Goal: Task Accomplishment & Management: Manage account settings

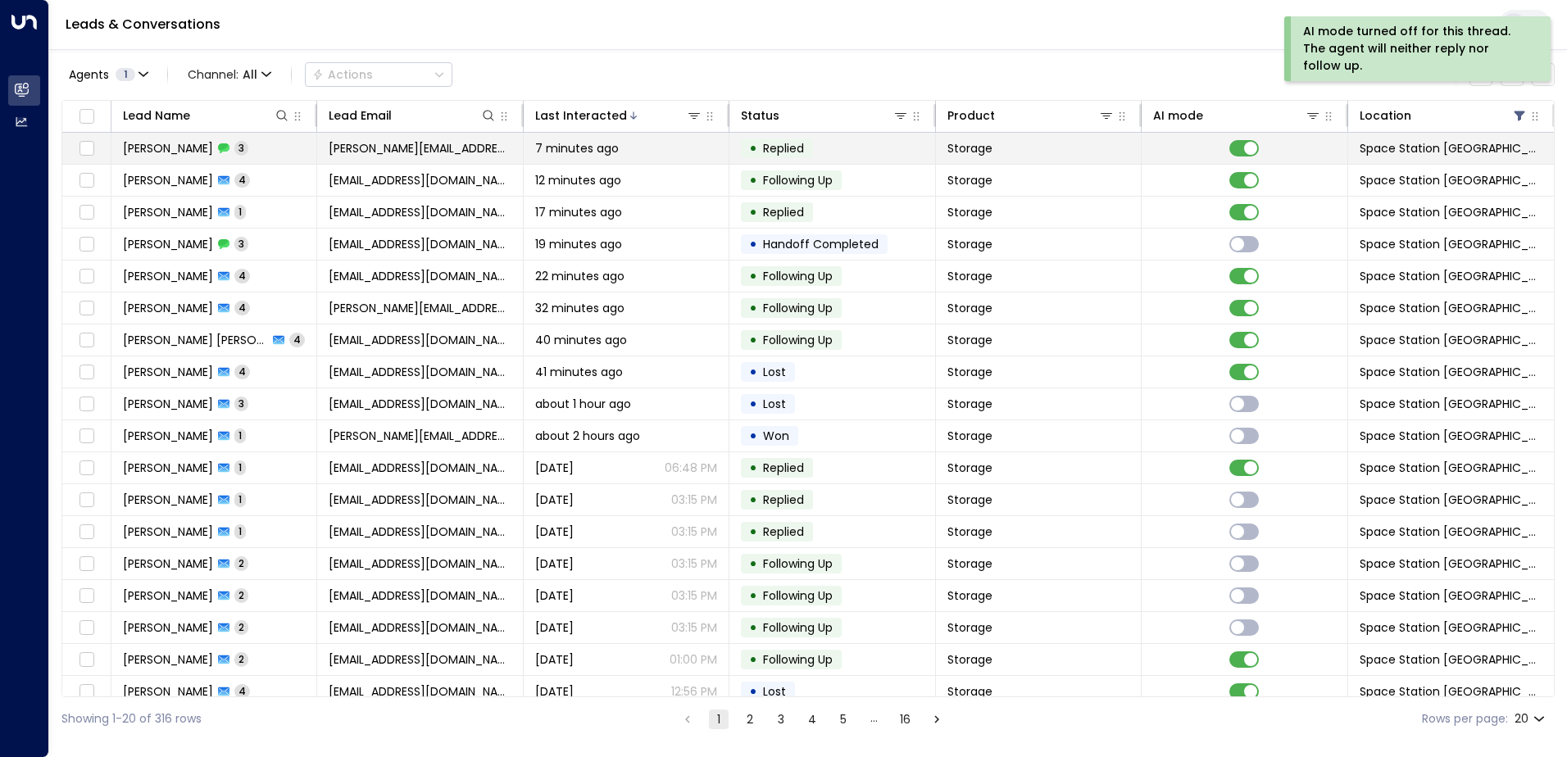
click at [466, 152] on span "[PERSON_NAME][EMAIL_ADDRESS][DOMAIN_NAME]" at bounding box center [420, 148] width 182 height 16
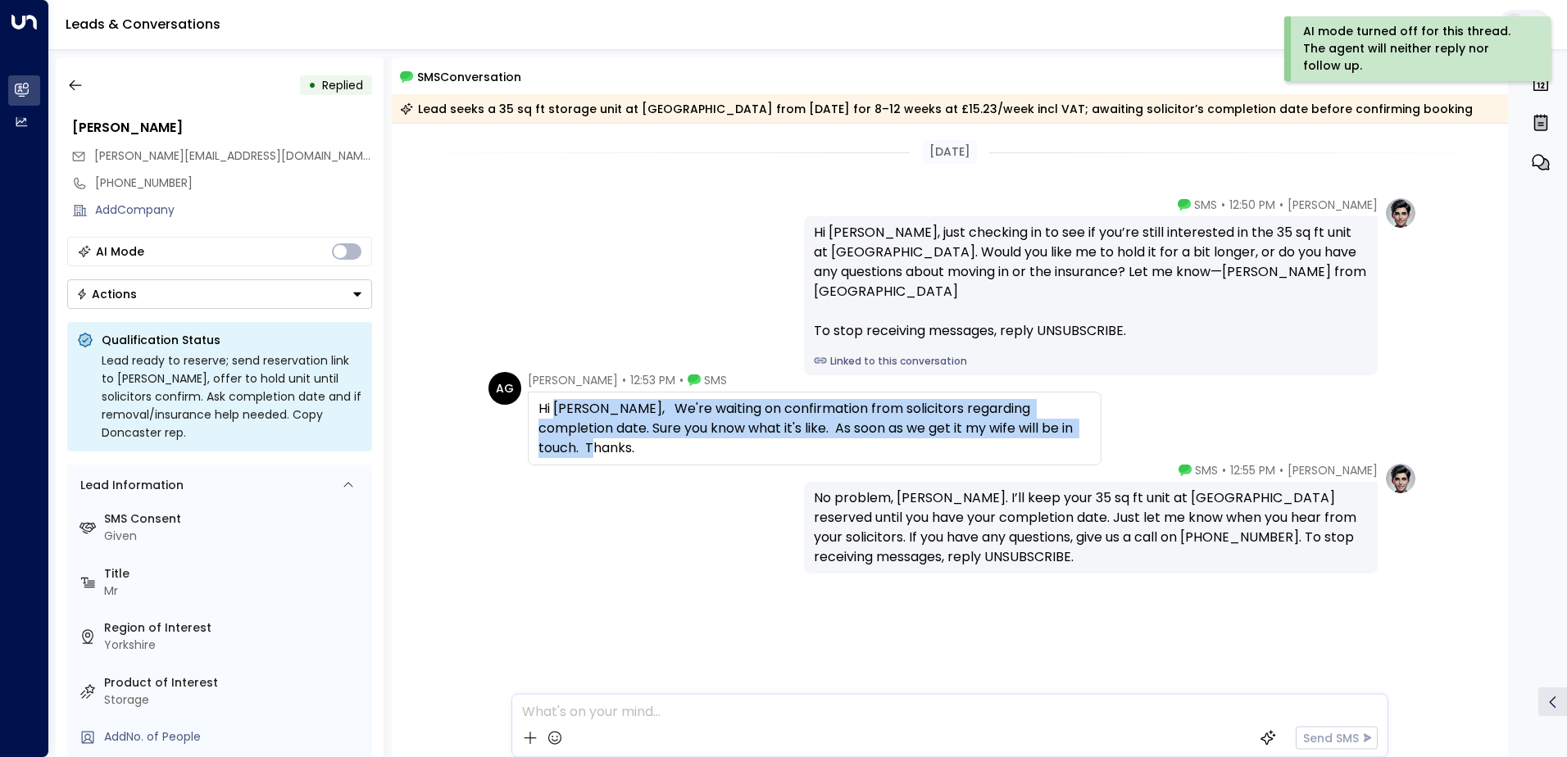
drag, startPoint x: 558, startPoint y: 411, endPoint x: 1071, endPoint y: 426, distance: 513.3
click at [1071, 426] on div "Hi Olivia, We're waiting on confirmation from solicitors regarding completion d…" at bounding box center [814, 428] width 552 height 59
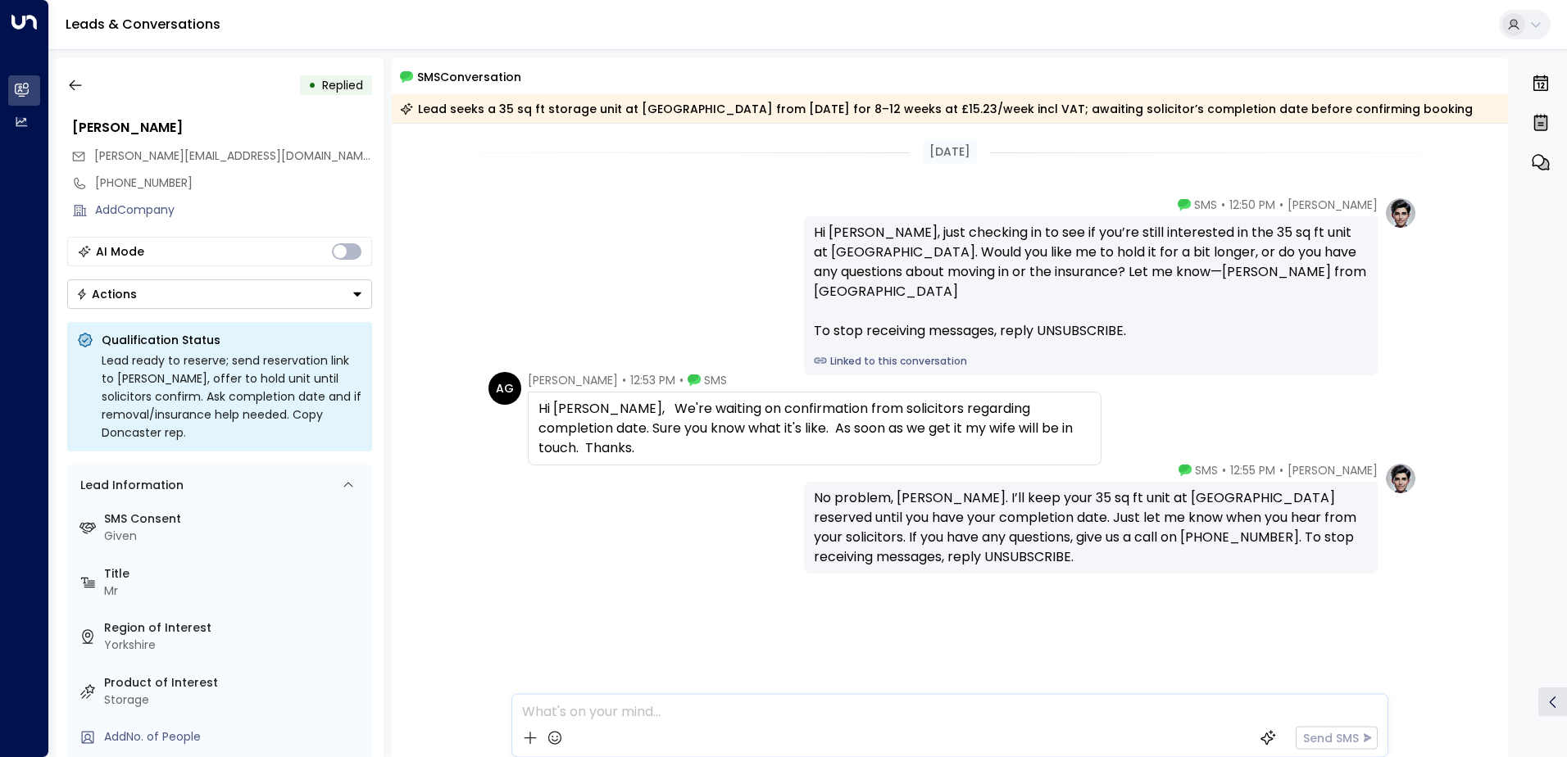
click at [687, 250] on div "Olivia Parker • 12:50 PM • SMS Hi Andy, just checking in to see if you’re still…" at bounding box center [950, 286] width 934 height 179
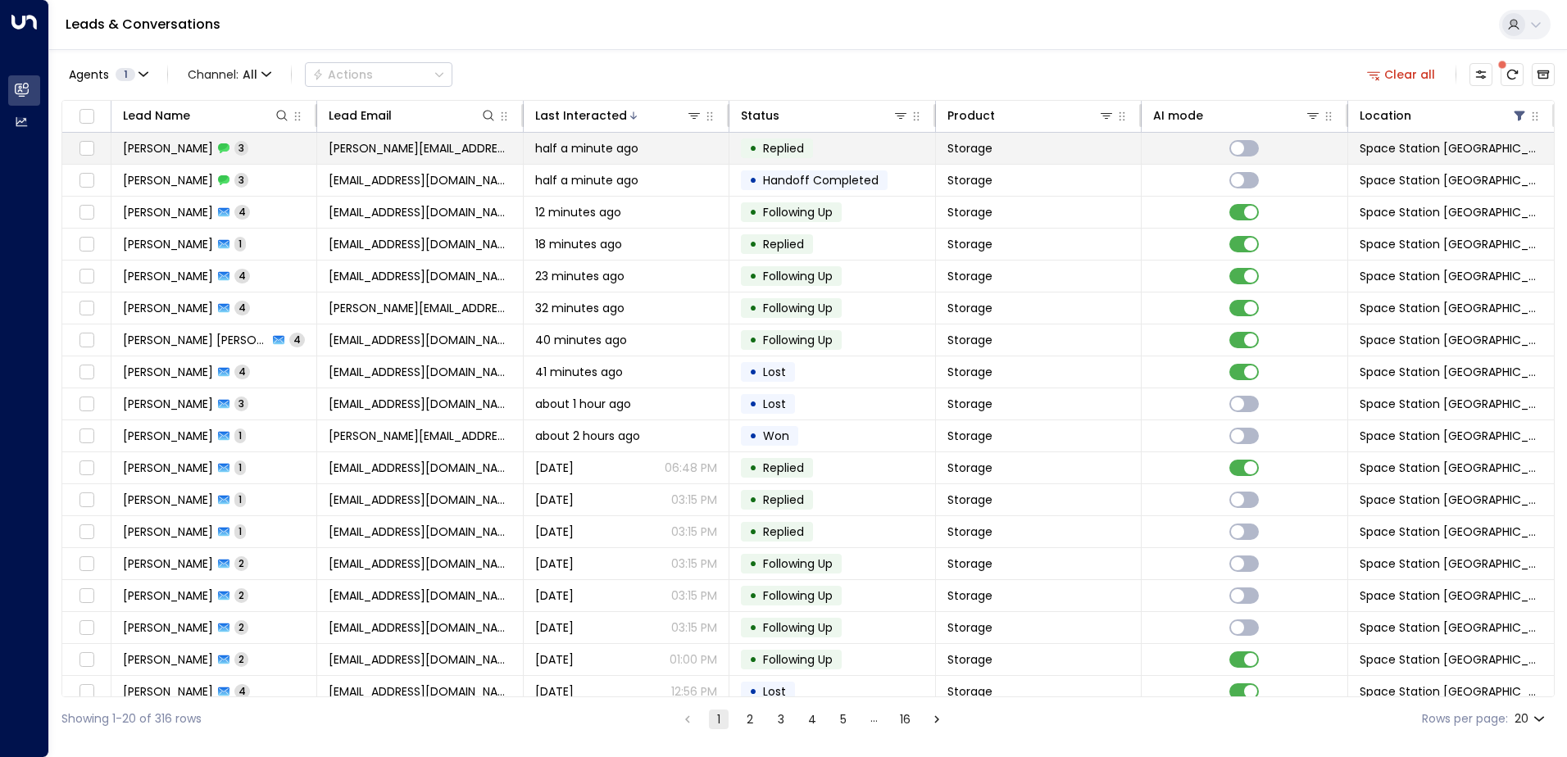
click at [343, 143] on span "[PERSON_NAME][EMAIL_ADDRESS][DOMAIN_NAME]" at bounding box center [420, 148] width 182 height 16
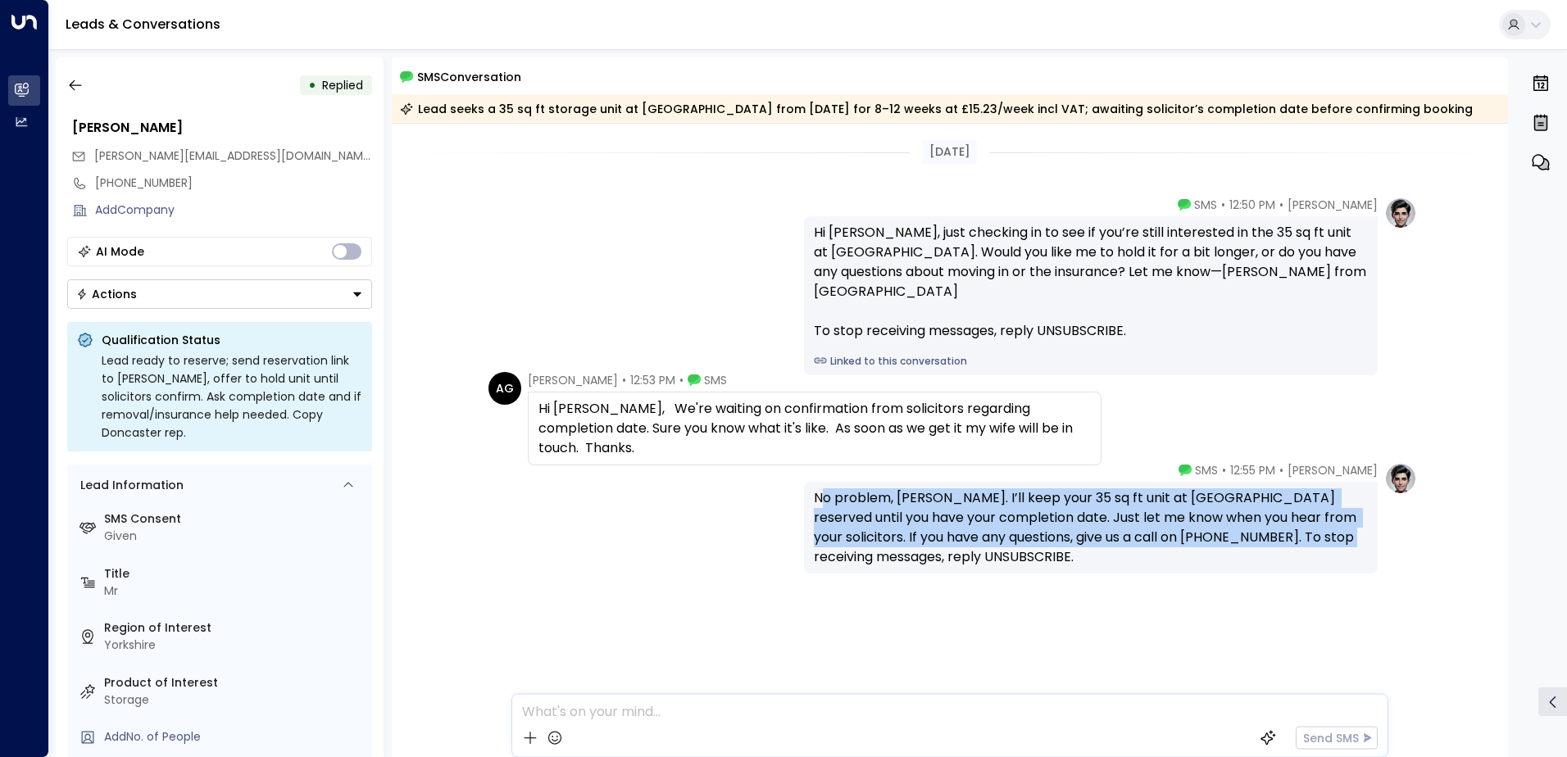
drag, startPoint x: 819, startPoint y: 497, endPoint x: 1333, endPoint y: 534, distance: 516.0
click at [1333, 534] on div "No problem, Andy. I’ll keep your 35 sq ft unit at Doncaster reserved until you …" at bounding box center [1091, 527] width 554 height 79
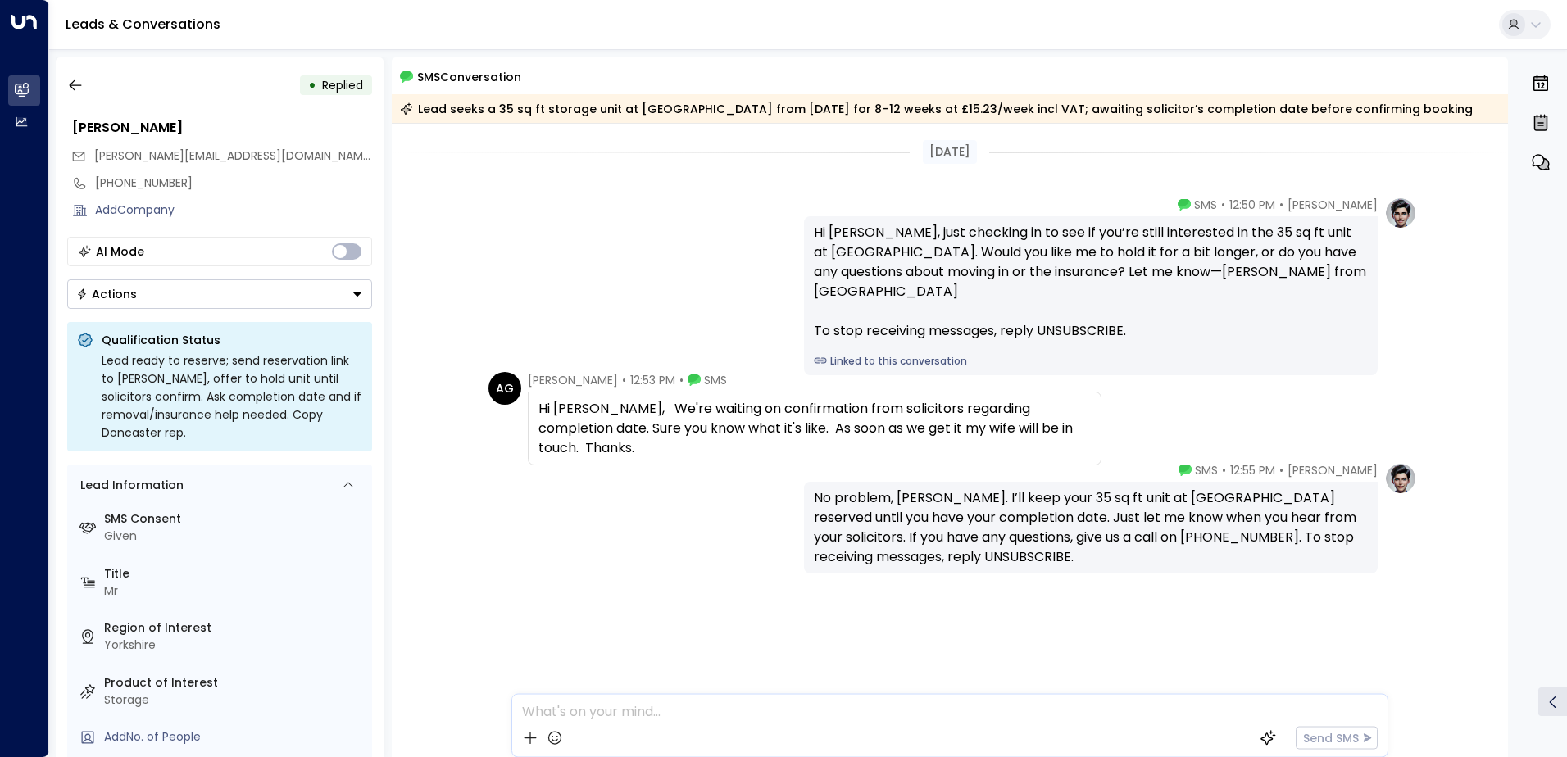
click at [1065, 593] on div "Olivia Parker • 12:55 PM • SMS No problem, Andy. I’ll keep your 35 sq ft unit a…" at bounding box center [950, 599] width 1117 height 275
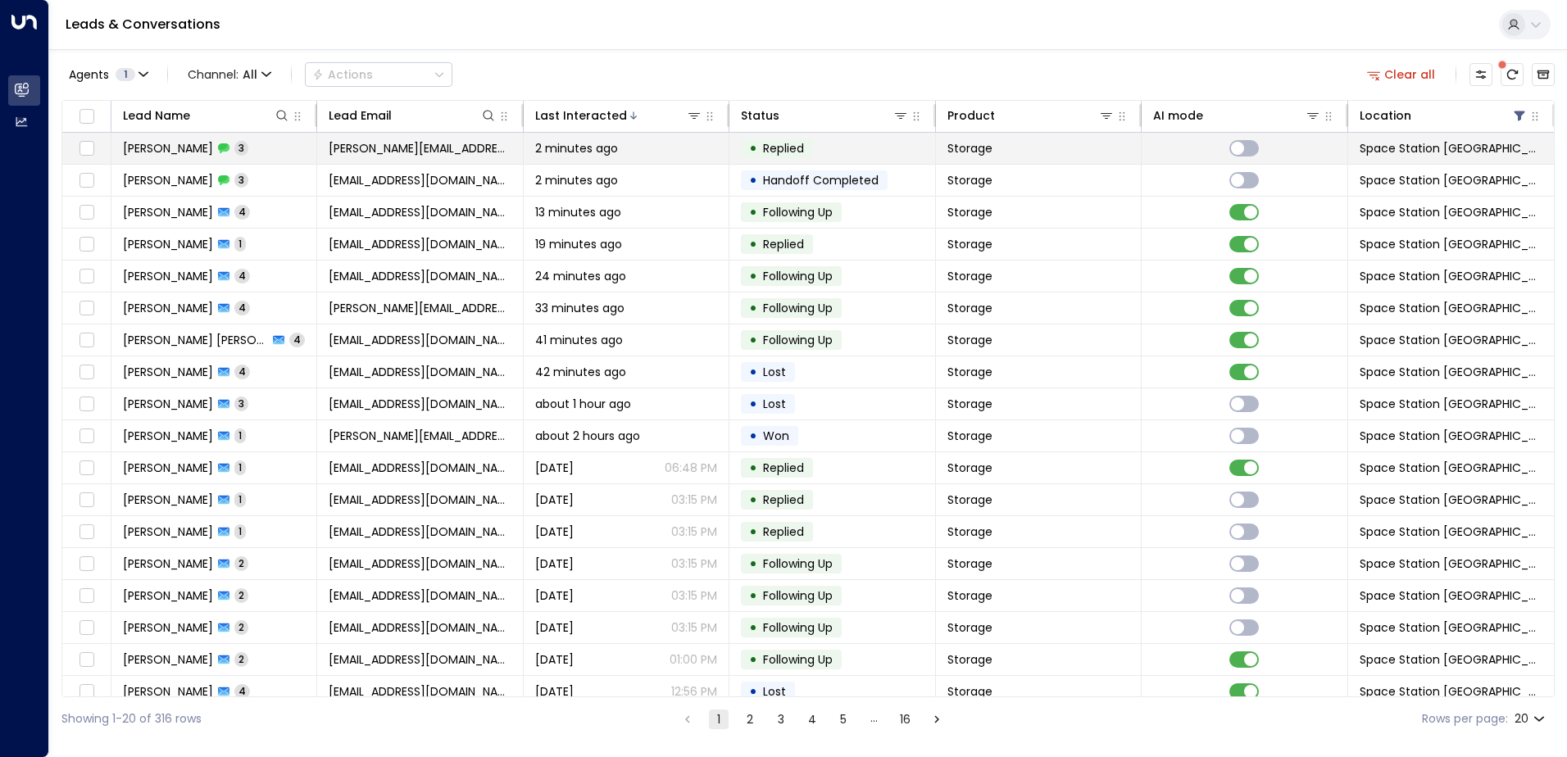
click at [252, 143] on td "Andy Gregory 3" at bounding box center [214, 148] width 206 height 31
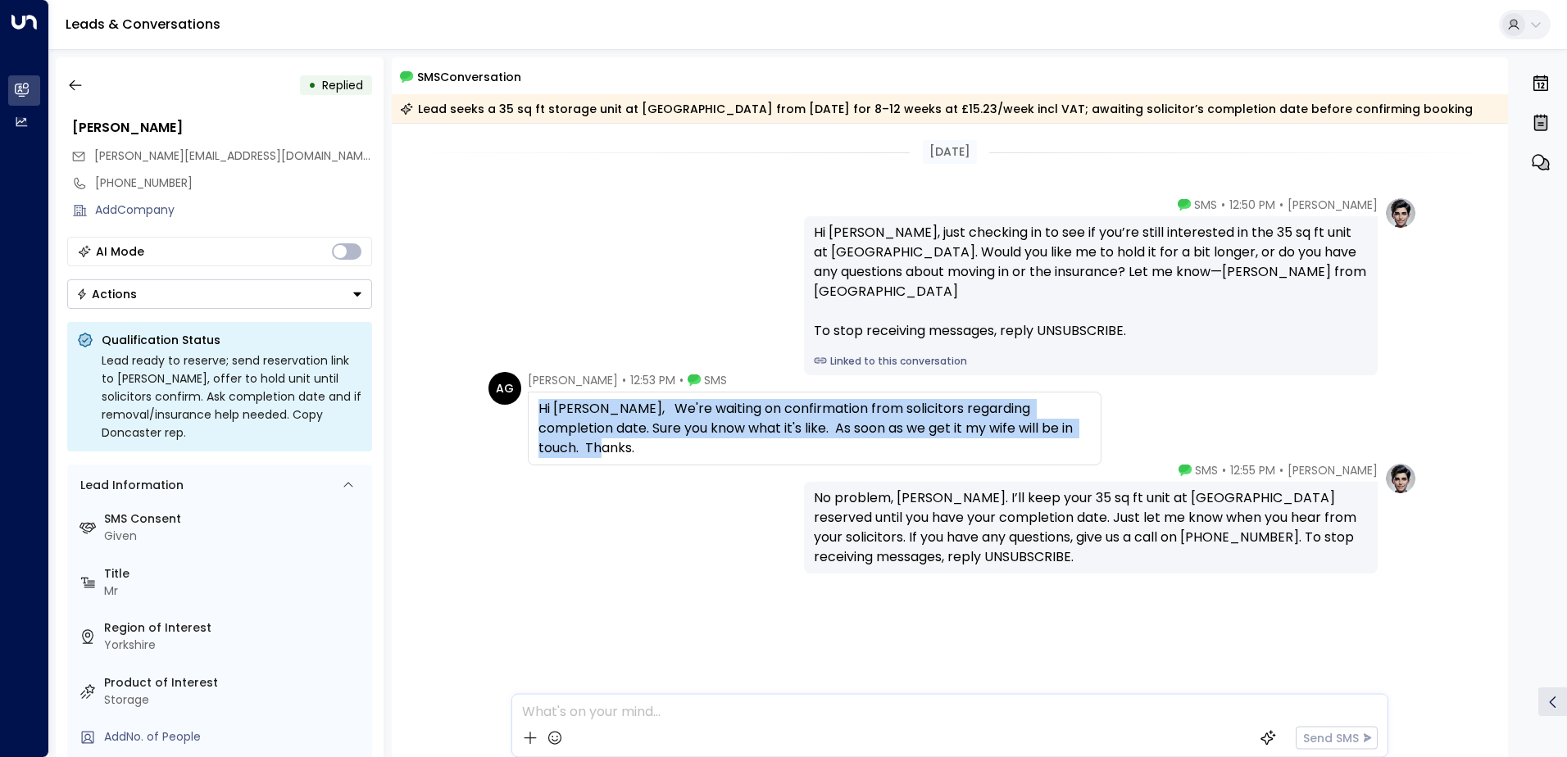
drag, startPoint x: 1074, startPoint y: 428, endPoint x: 536, endPoint y: 406, distance: 538.9
click at [536, 406] on div "Hi Olivia, We're waiting on confirmation from solicitors regarding completion d…" at bounding box center [815, 429] width 574 height 74
copy div "Hi Olivia, We're waiting on confirmation from solicitors regarding completion d…"
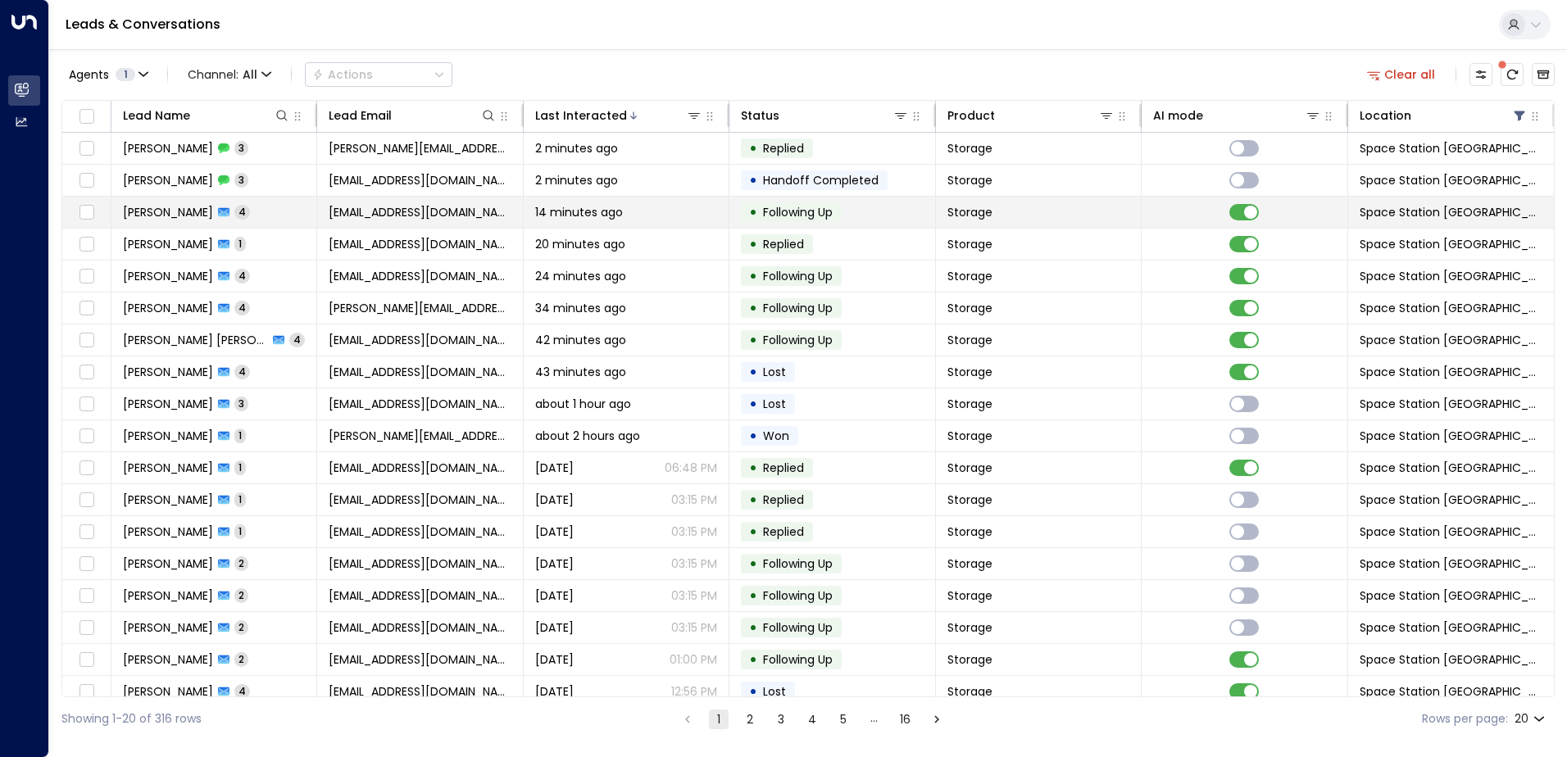
click at [375, 219] on span "[EMAIL_ADDRESS][DOMAIN_NAME]" at bounding box center [420, 212] width 182 height 16
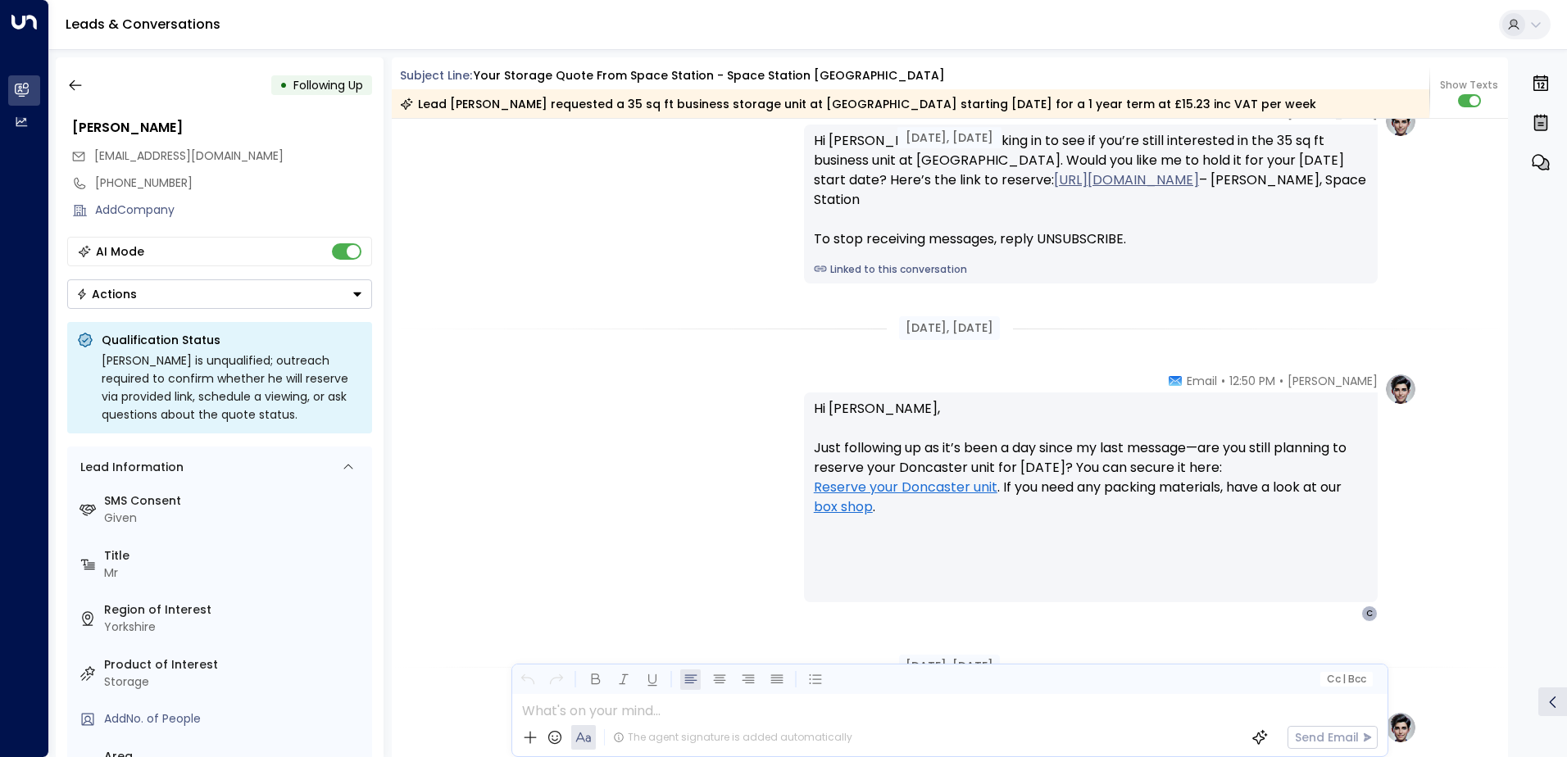
scroll to position [1366, 0]
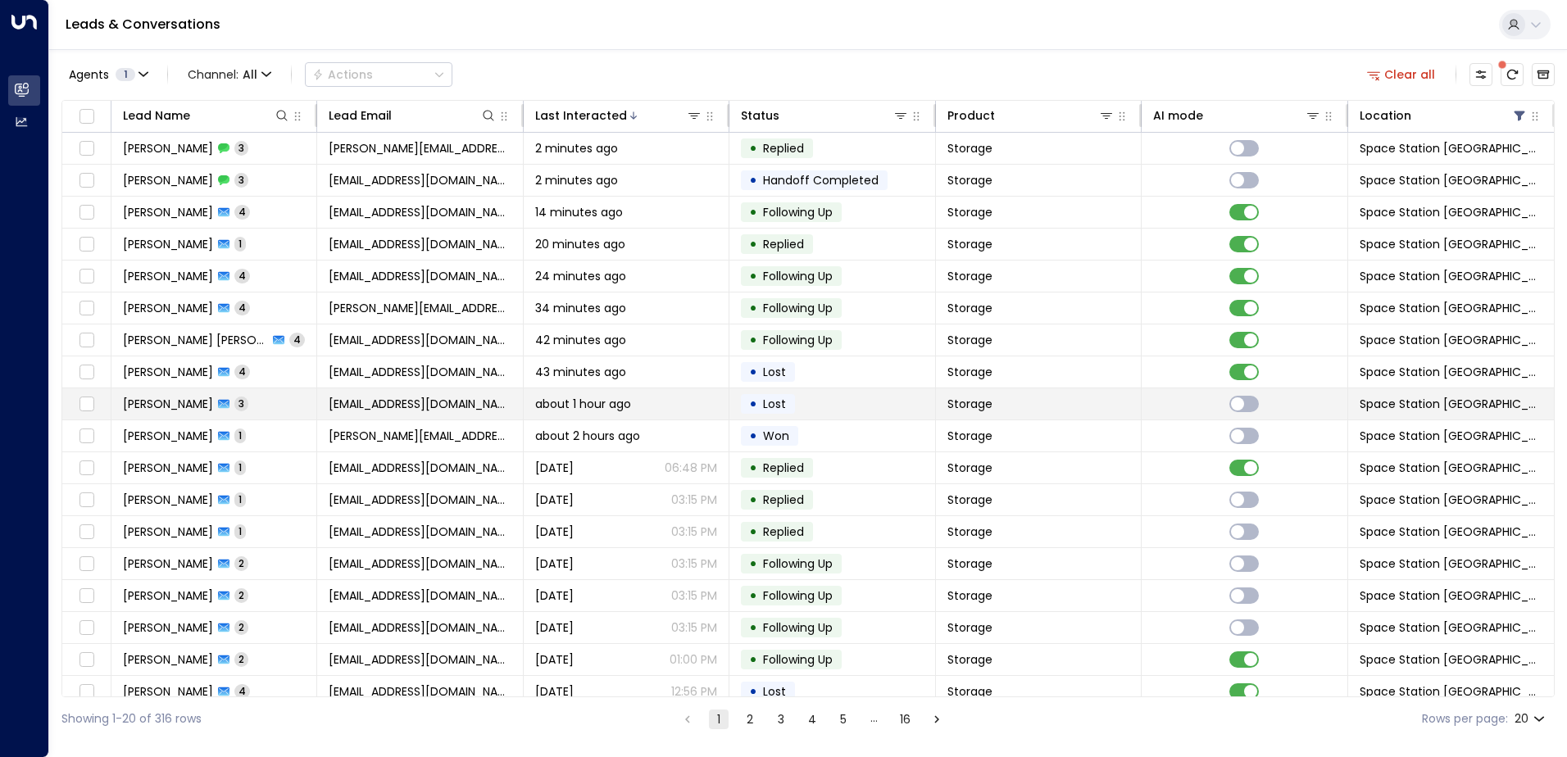
click at [525, 403] on td "about 1 hour ago" at bounding box center [627, 403] width 206 height 31
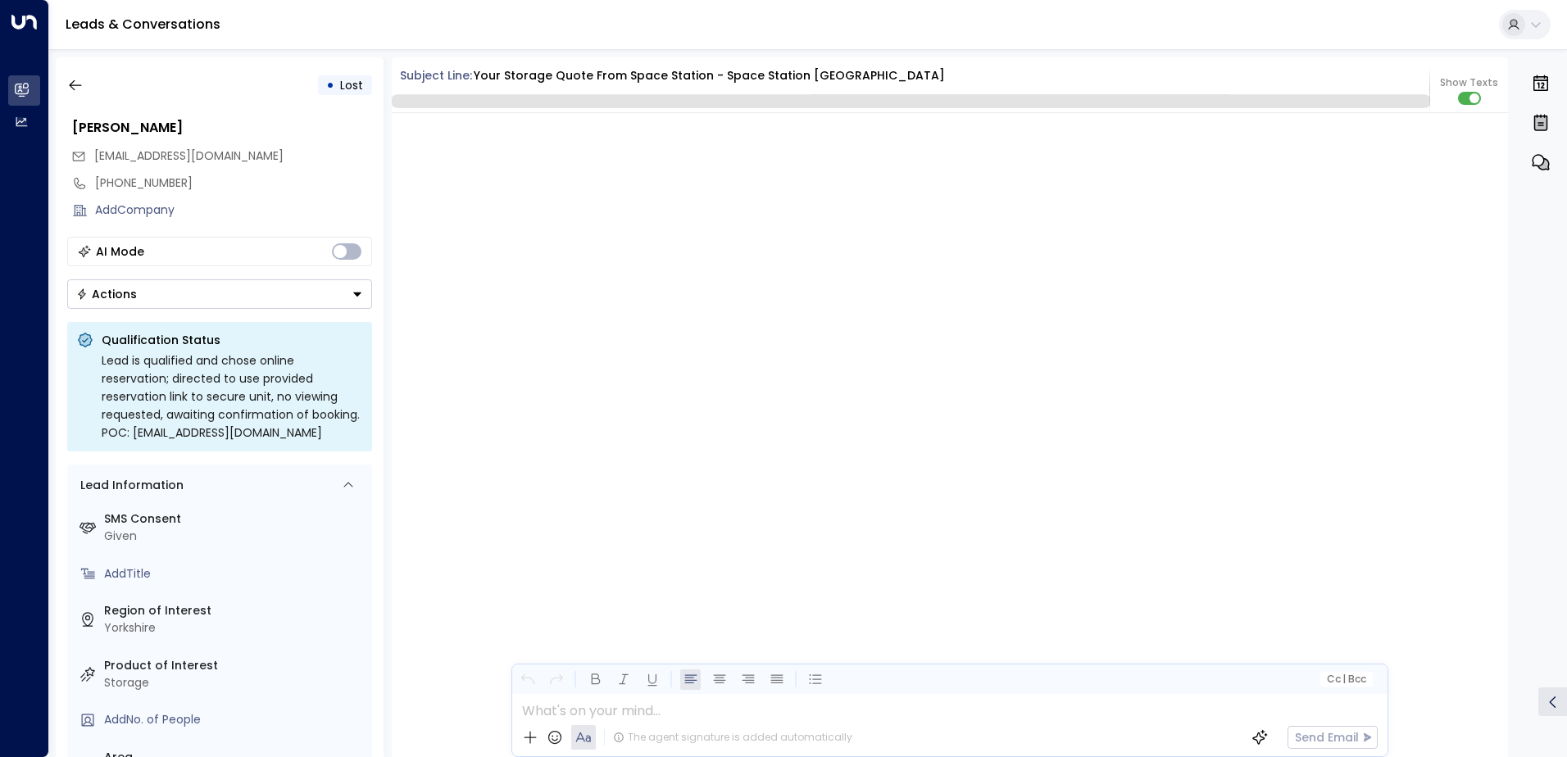
scroll to position [1625, 0]
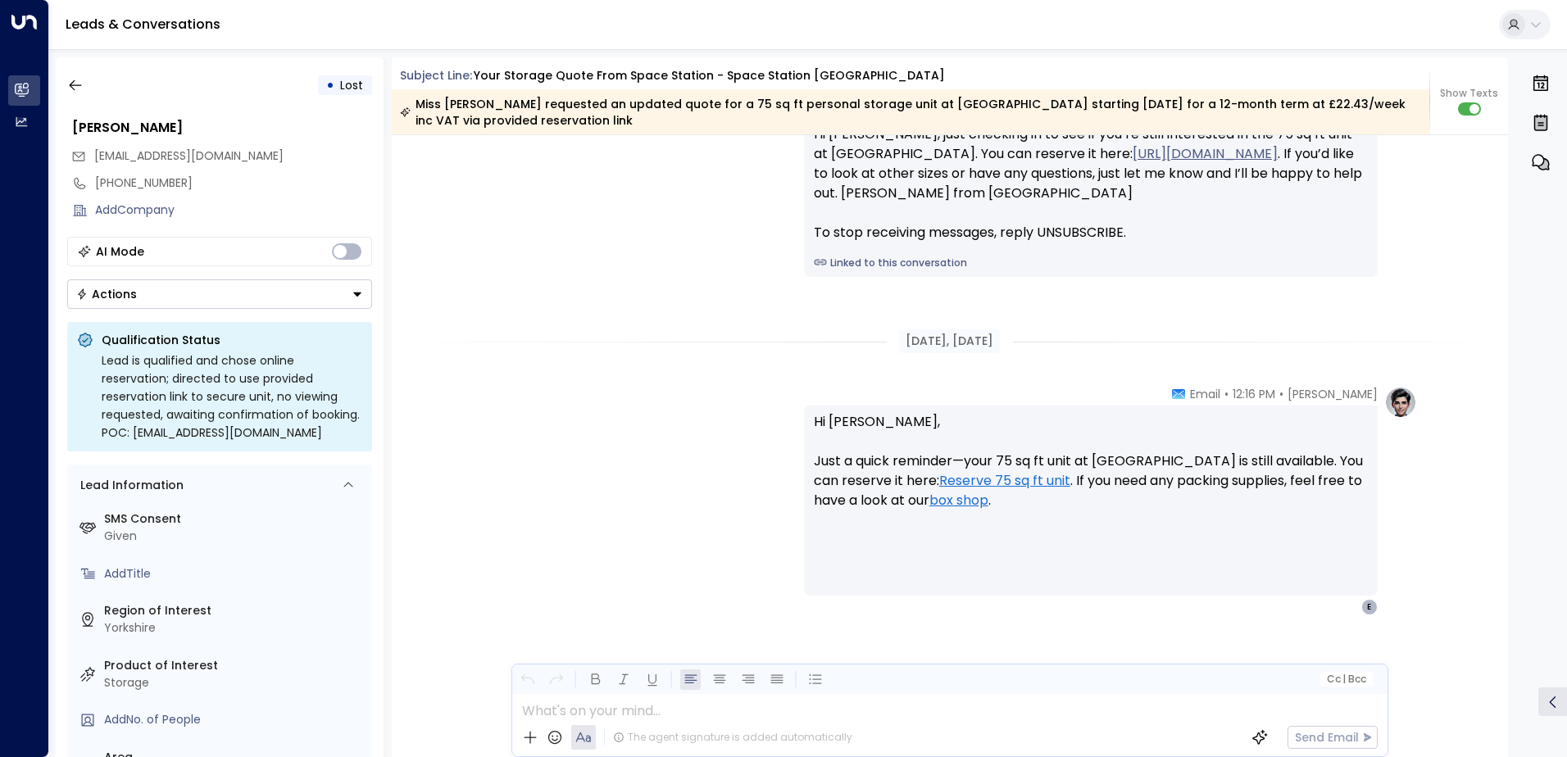
click at [217, 299] on button "Actions" at bounding box center [219, 294] width 305 height 30
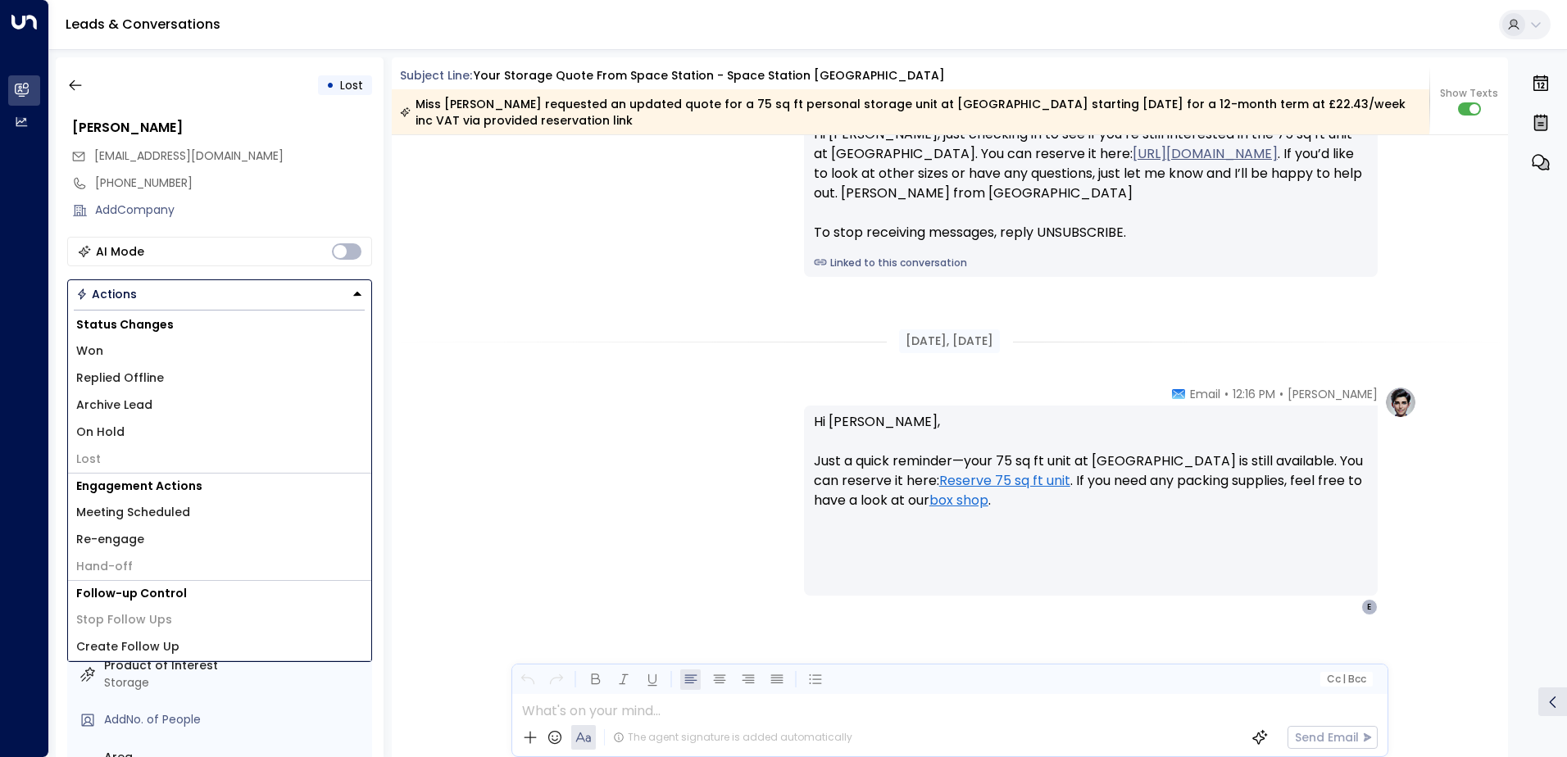
click at [152, 355] on li "Won" at bounding box center [219, 351] width 303 height 27
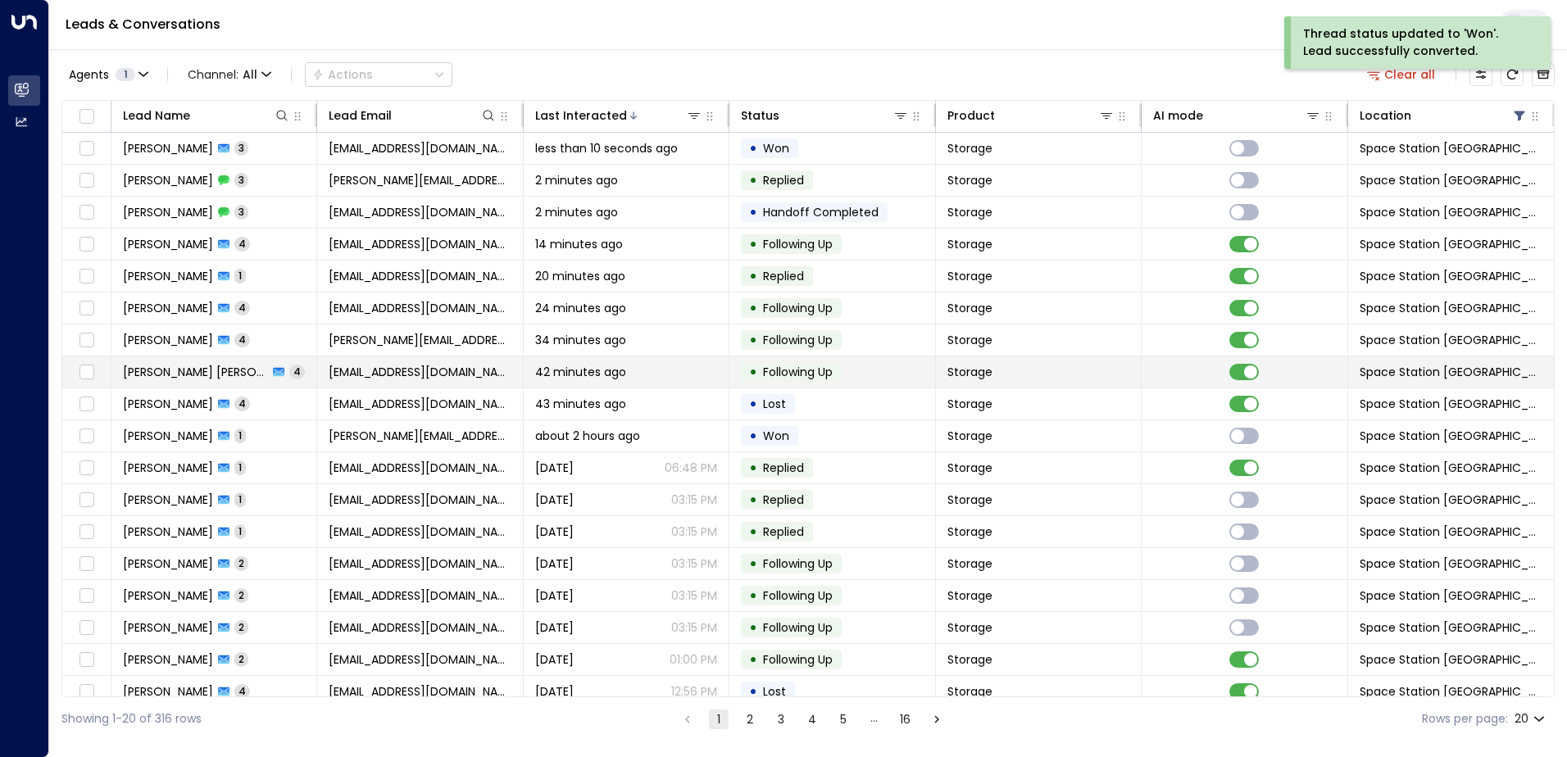
click at [1039, 388] on tr "Nedelcu Ramon Madalin 4 nmadalin991@gmail.com 42 minutes ago • Following Up Sto…" at bounding box center [808, 373] width 1492 height 32
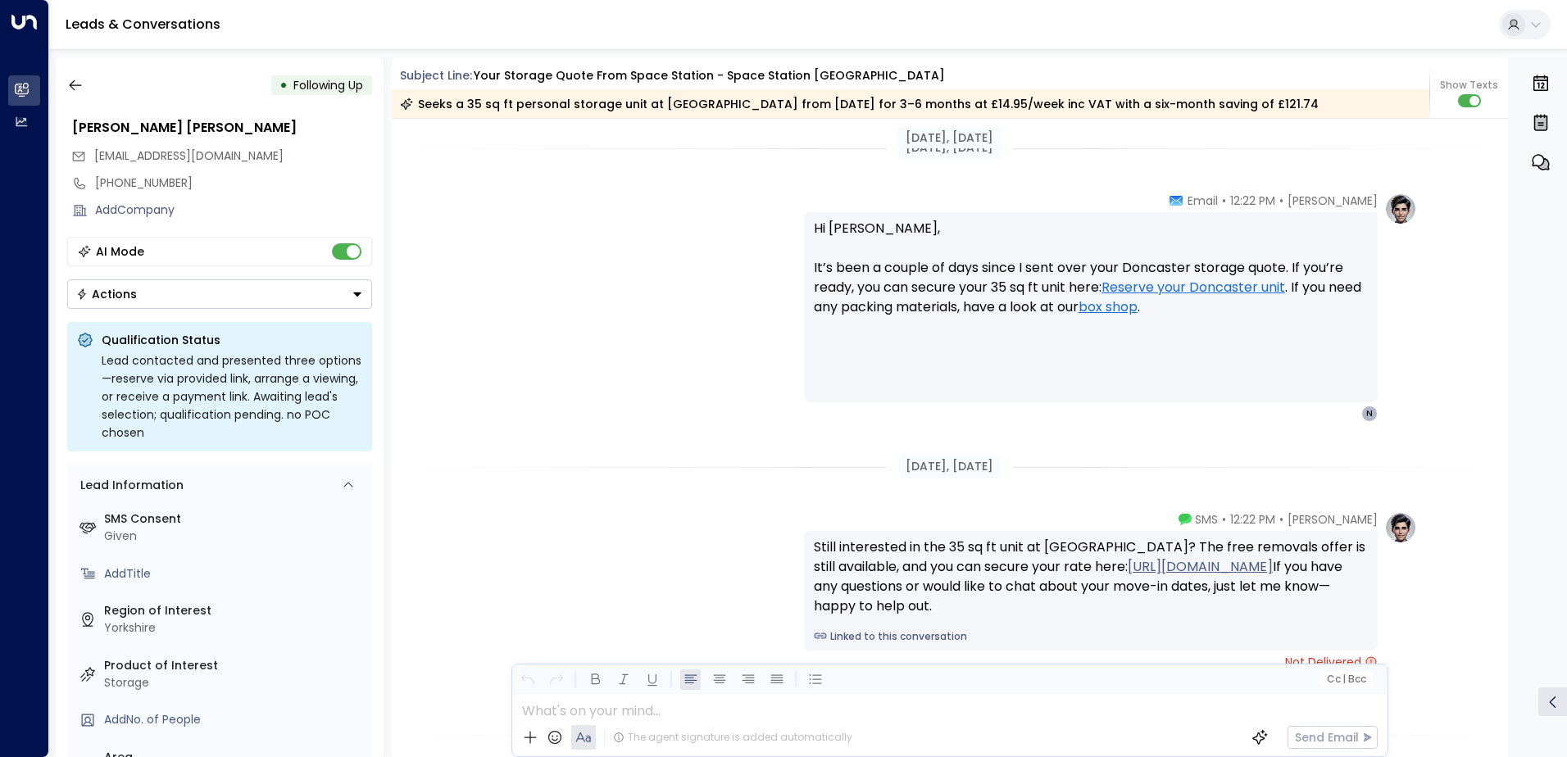
scroll to position [2307, 0]
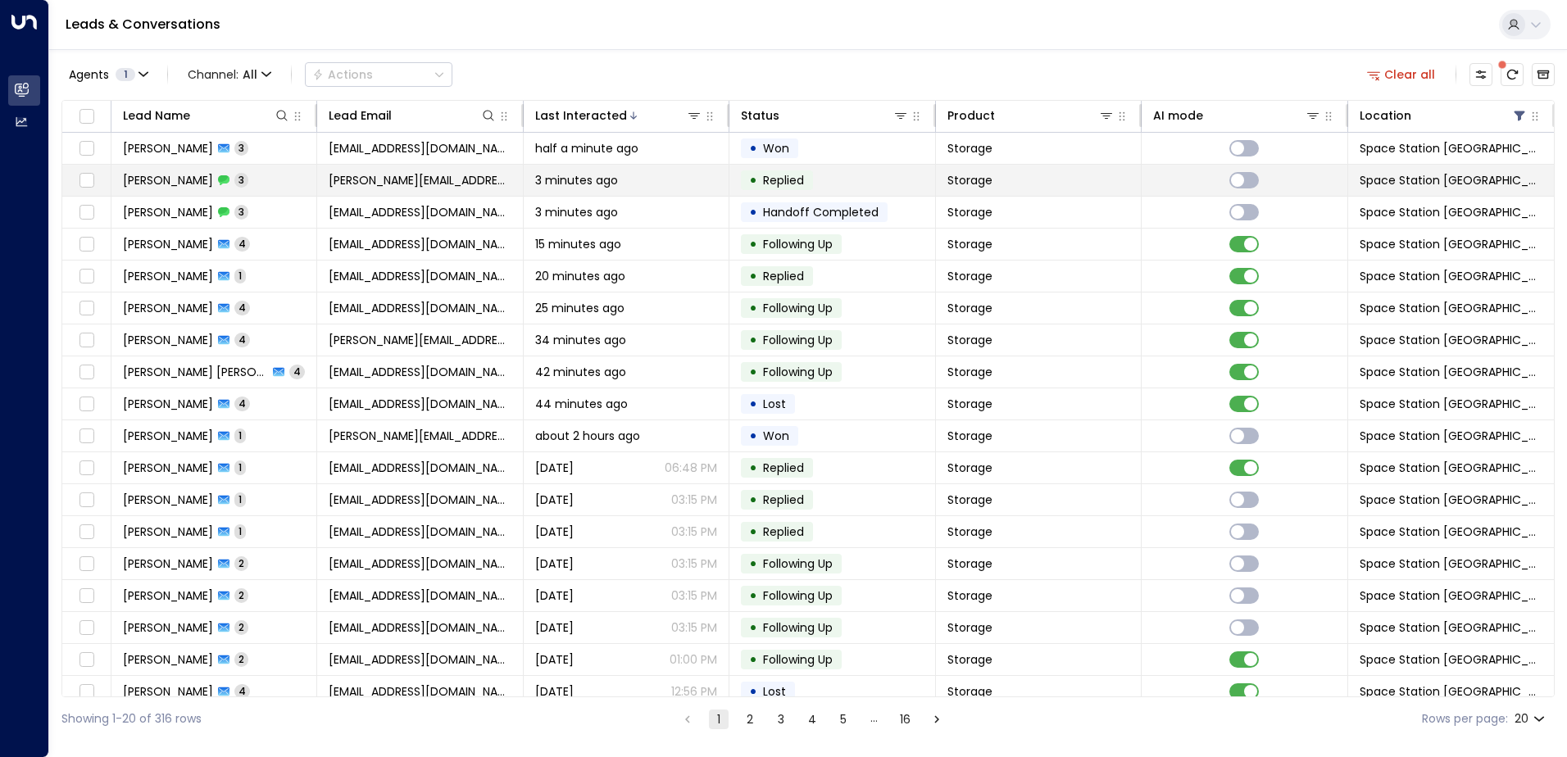
click at [386, 174] on span "[PERSON_NAME][EMAIL_ADDRESS][DOMAIN_NAME]" at bounding box center [420, 180] width 182 height 16
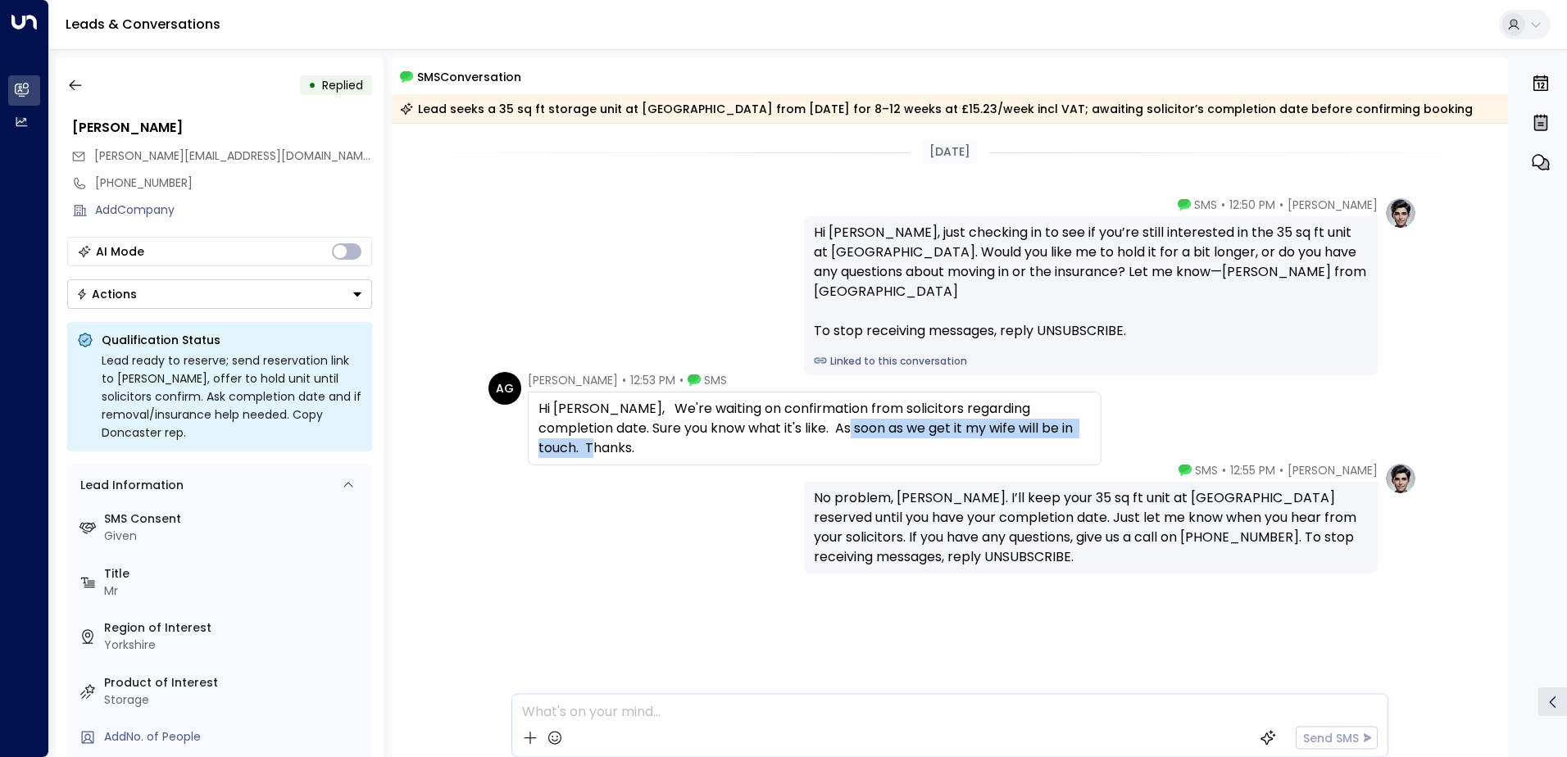
drag, startPoint x: 1071, startPoint y: 429, endPoint x: 787, endPoint y: 421, distance: 284.5
click at [787, 421] on div "Hi Olivia, We're waiting on confirmation from solicitors regarding completion d…" at bounding box center [814, 428] width 552 height 59
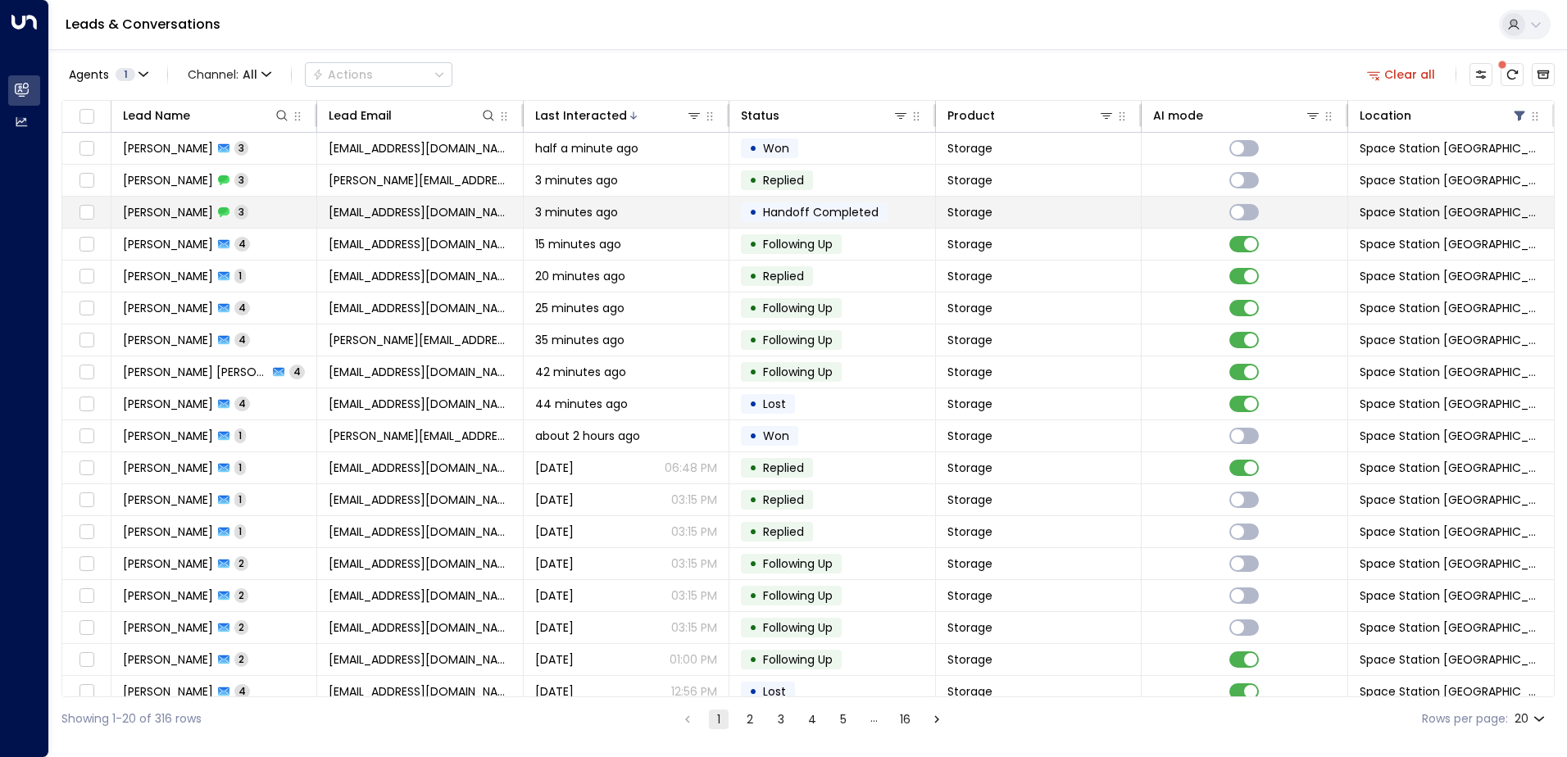
click at [280, 219] on td "Ian Barnes 3" at bounding box center [214, 212] width 206 height 31
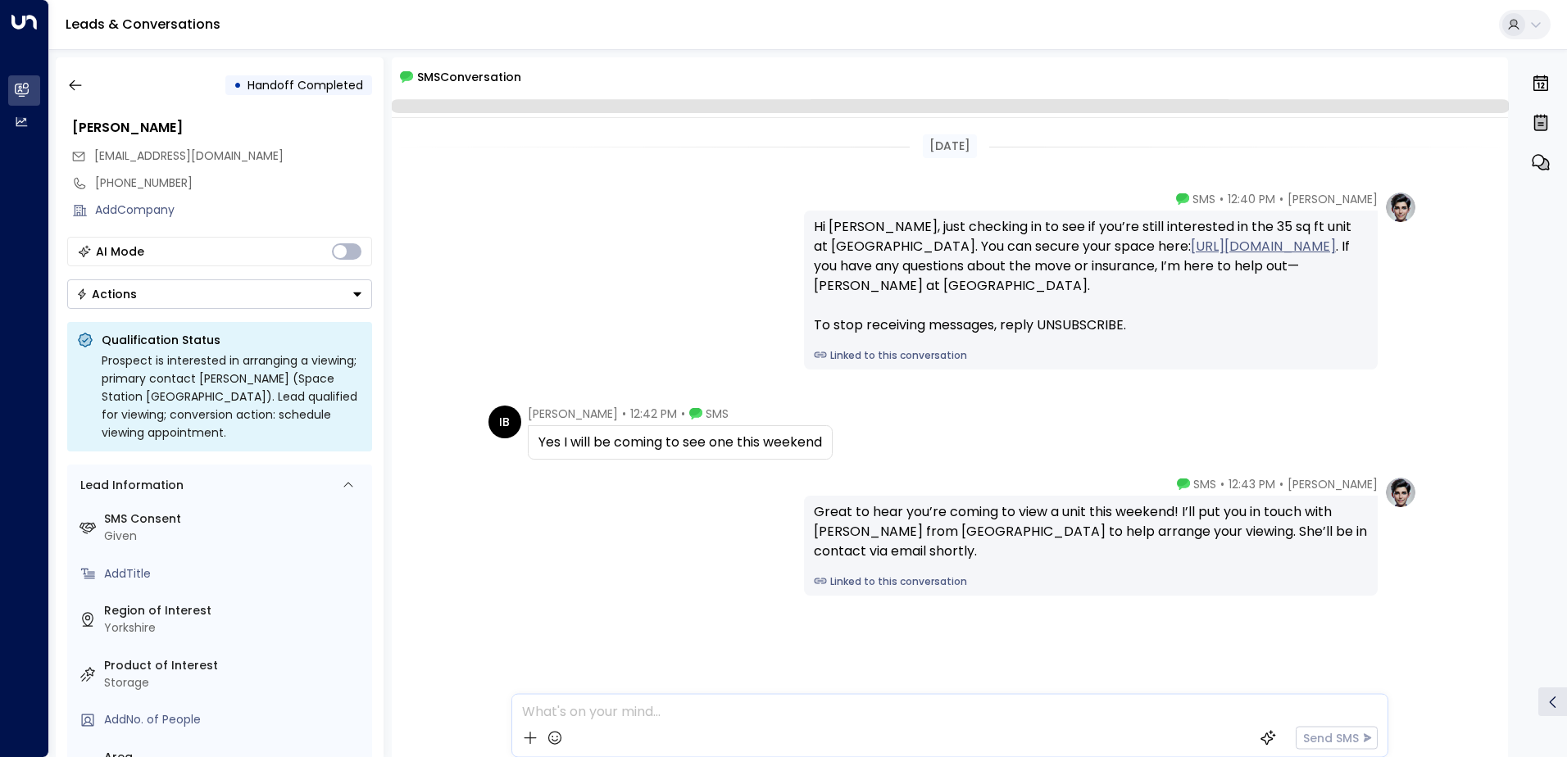
scroll to position [2, 0]
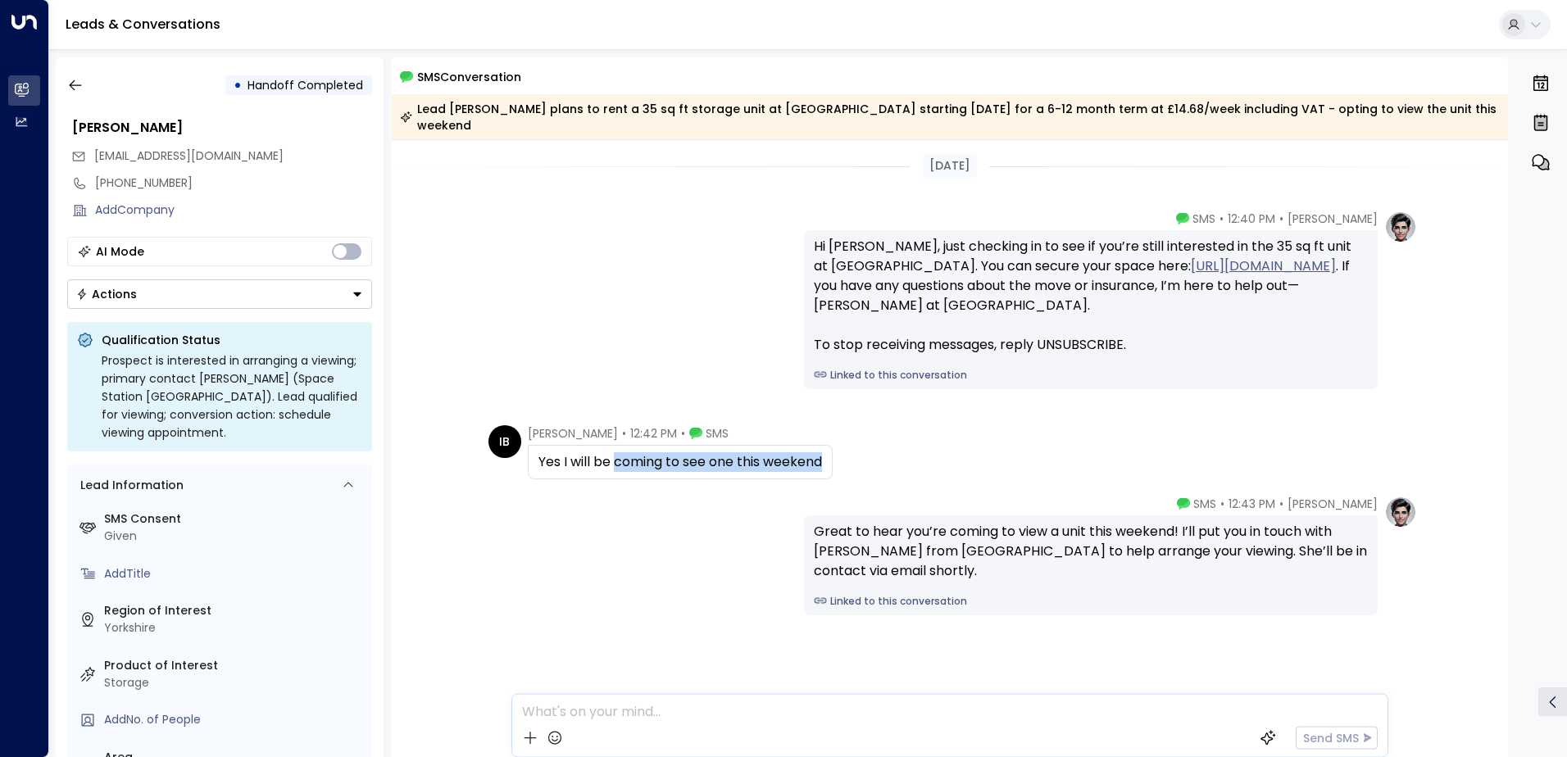
drag, startPoint x: 826, startPoint y: 450, endPoint x: 612, endPoint y: 443, distance: 214.0
click at [612, 452] on div "Yes I will be coming to see one this weekend" at bounding box center [680, 462] width 284 height 20
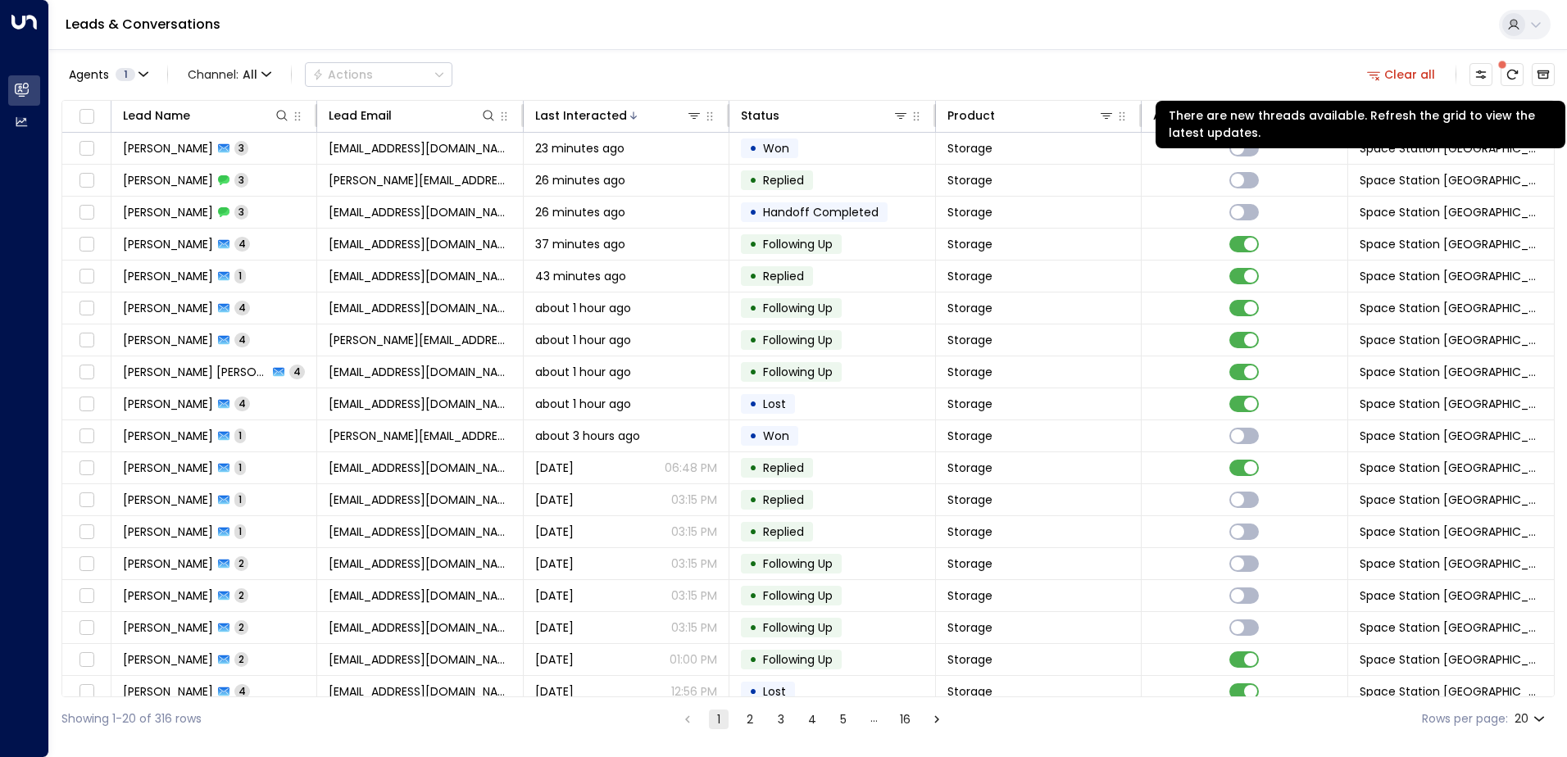
click at [1505, 69] on span at bounding box center [1502, 65] width 8 height 8
click at [1515, 70] on icon "There are new threads available. Refresh the grid to view the latest updates." at bounding box center [1512, 74] width 13 height 13
